Goal: Check status

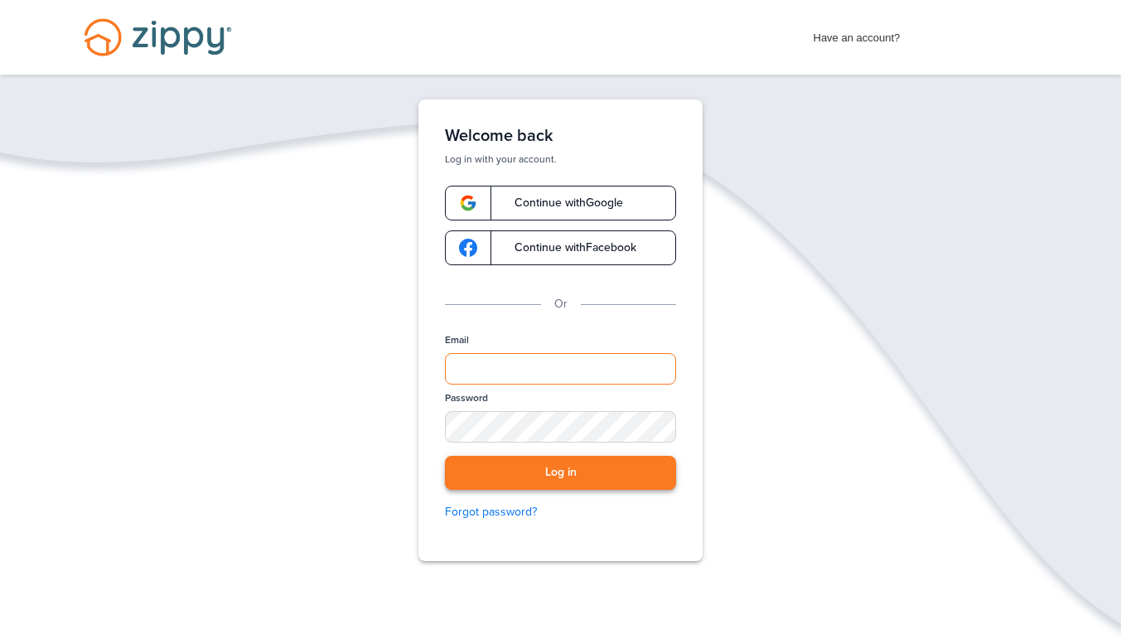
type input "**********"
click at [573, 478] on button "Log in" at bounding box center [560, 473] width 231 height 34
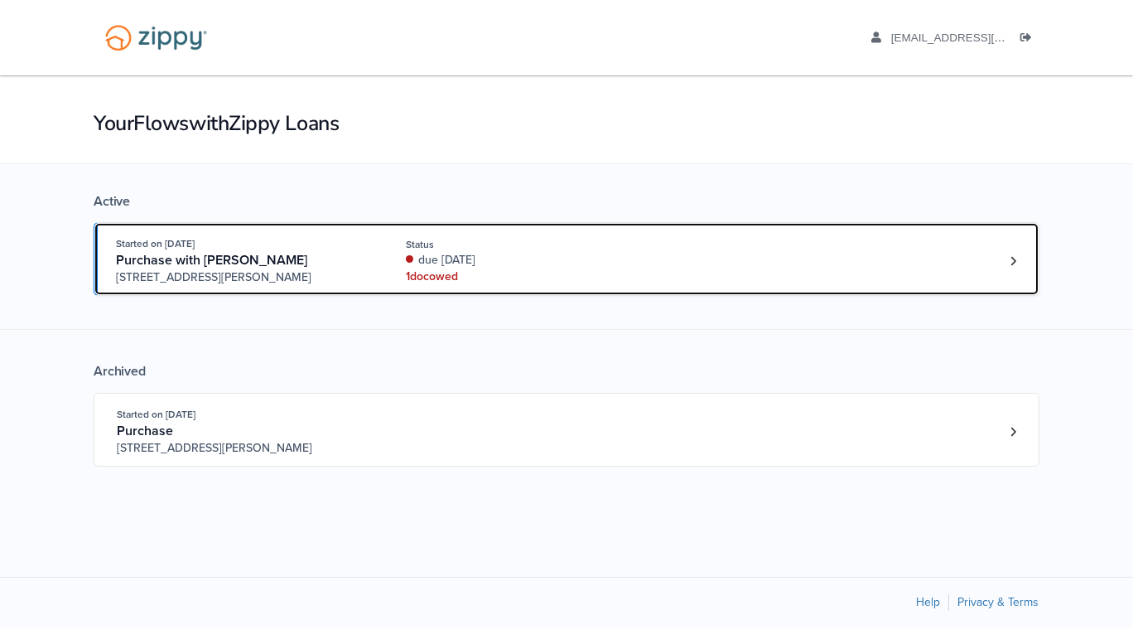
click at [461, 281] on div "1 doc owed" at bounding box center [516, 276] width 221 height 17
